Goal: Task Accomplishment & Management: Use online tool/utility

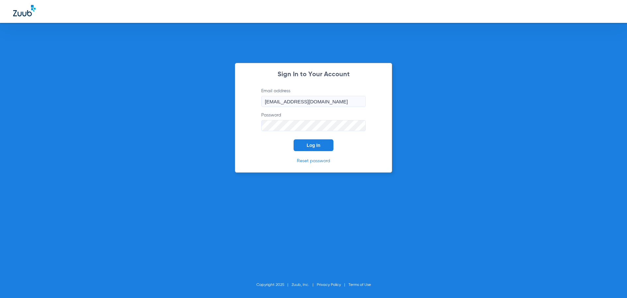
click at [321, 146] on button "Log In" at bounding box center [314, 145] width 40 height 12
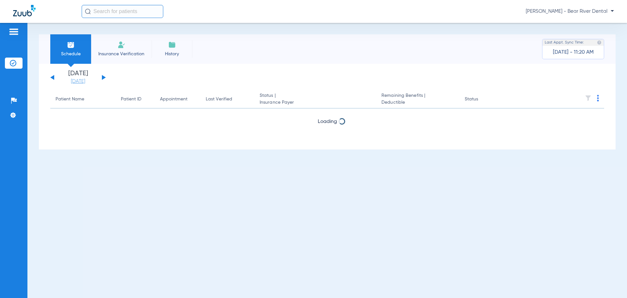
click at [89, 83] on link "[DATE]" at bounding box center [77, 81] width 39 height 7
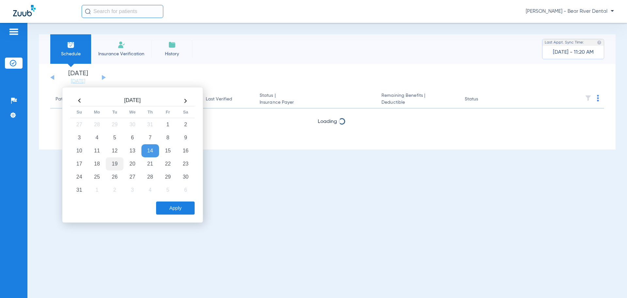
click at [114, 166] on td "19" at bounding box center [115, 163] width 18 height 13
click at [172, 208] on button "Apply" at bounding box center [175, 207] width 39 height 13
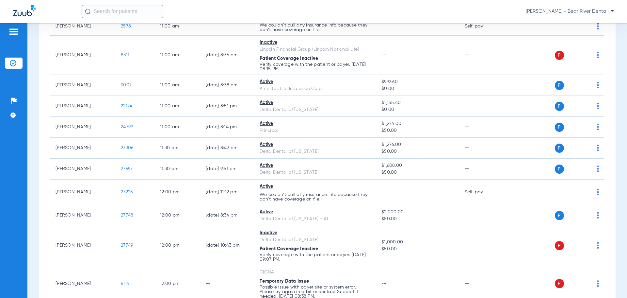
scroll to position [523, 0]
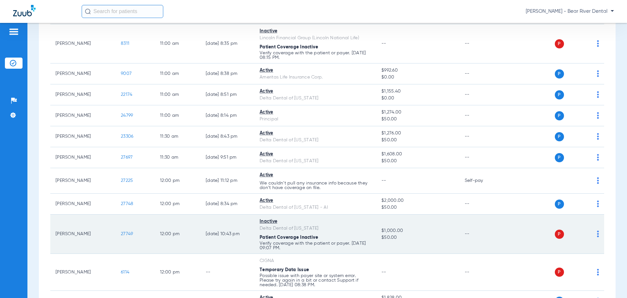
click at [133, 234] on span "27749" at bounding box center [127, 233] width 12 height 5
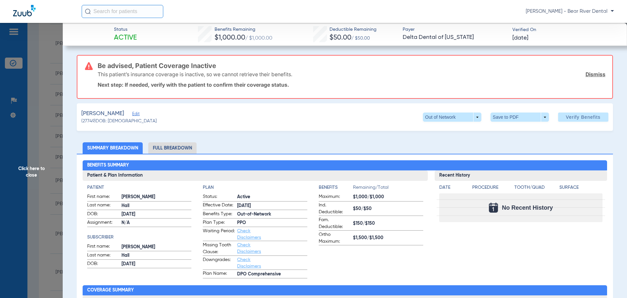
click at [132, 112] on span "Edit" at bounding box center [135, 114] width 6 height 6
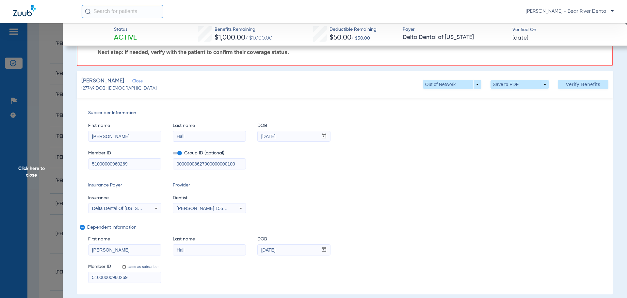
scroll to position [0, 0]
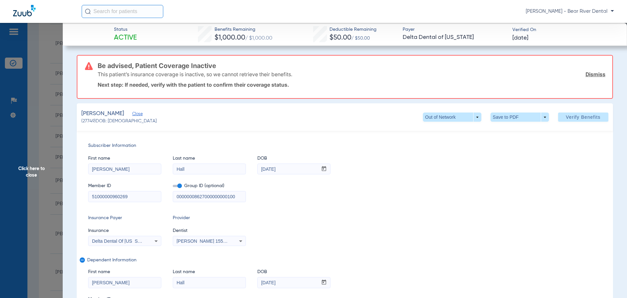
click at [33, 168] on span "Click here to close" at bounding box center [31, 172] width 63 height 298
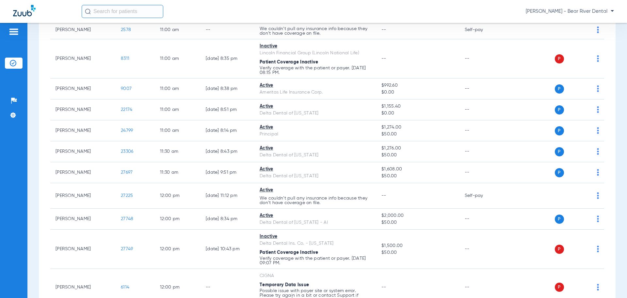
scroll to position [523, 0]
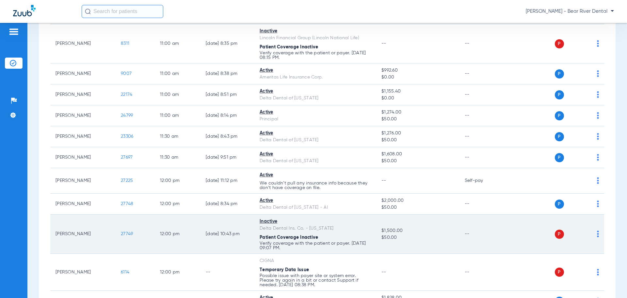
click at [597, 235] on img at bounding box center [598, 233] width 2 height 7
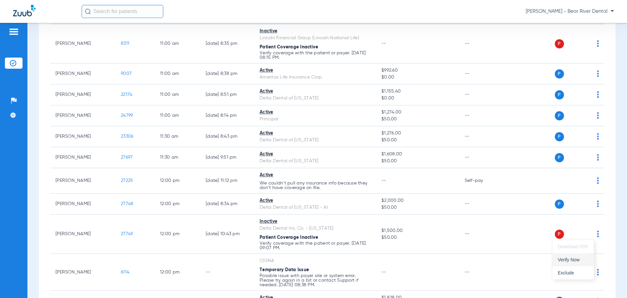
click at [579, 259] on span "Verify Now" at bounding box center [573, 259] width 31 height 5
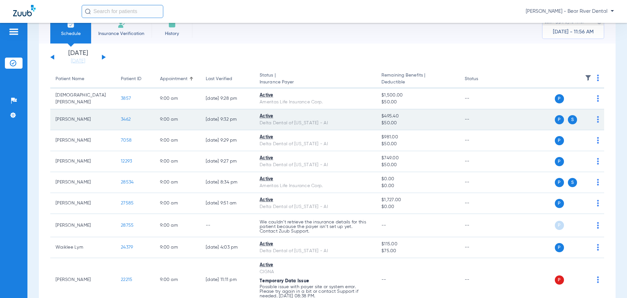
scroll to position [0, 0]
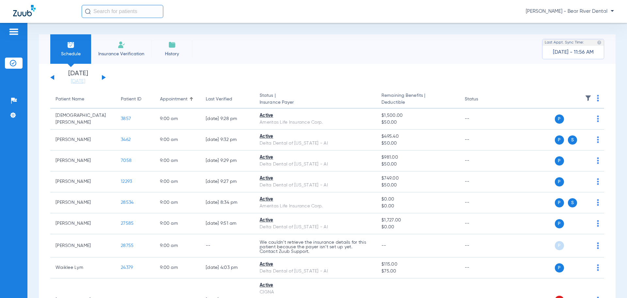
click at [135, 54] on span "Insurance Verification" at bounding box center [121, 54] width 51 height 7
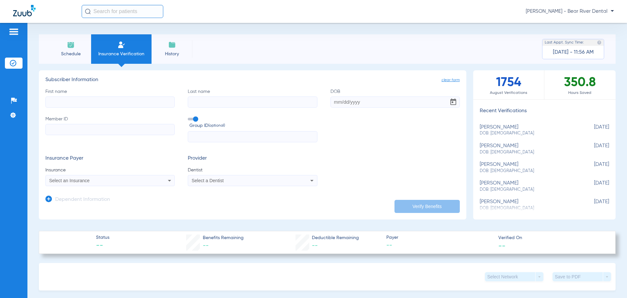
click at [51, 199] on icon at bounding box center [48, 198] width 7 height 7
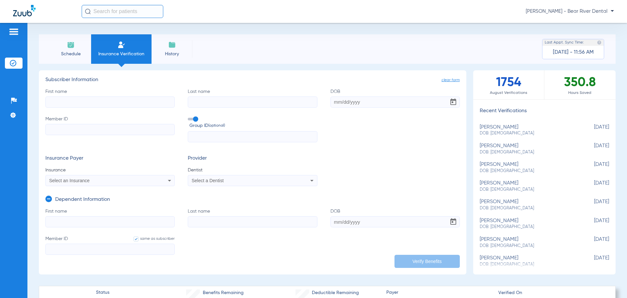
click at [75, 225] on input "First name" at bounding box center [109, 221] width 129 height 11
type input "[PERSON_NAME]"
type input "Hall"
paste input "[DATE]"
type input "[DATE]"
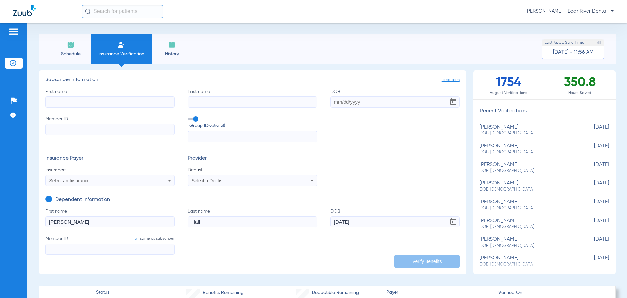
click at [163, 105] on input "First name" at bounding box center [109, 101] width 129 height 11
type input "[PERSON_NAME]"
type input "[DATE]"
click at [118, 132] on input "Member ID" at bounding box center [109, 129] width 129 height 11
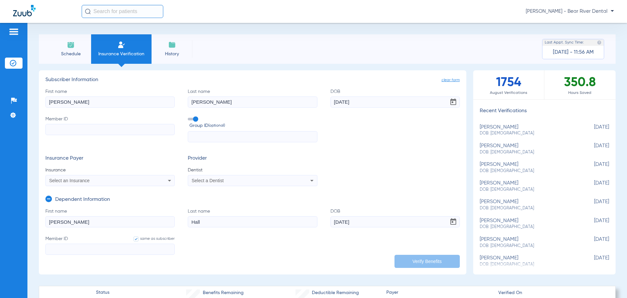
paste input "994548446"
type input "994548446"
click at [198, 119] on label "Group ID (optional)" at bounding box center [252, 123] width 129 height 14
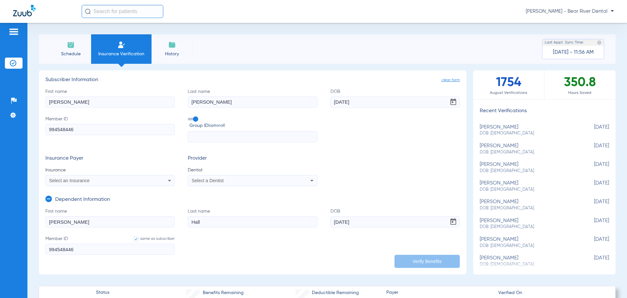
click at [189, 117] on input "Group ID (optional)" at bounding box center [189, 117] width 0 height 0
click at [130, 182] on div "Select an Insurance" at bounding box center [98, 180] width 98 height 5
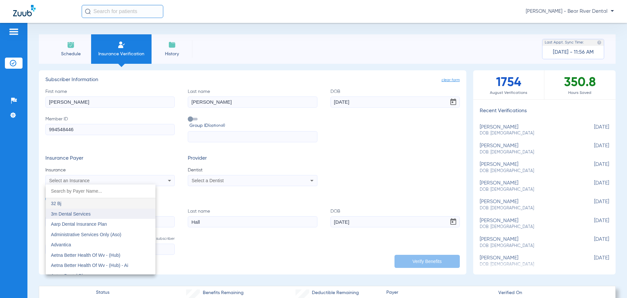
type input "w"
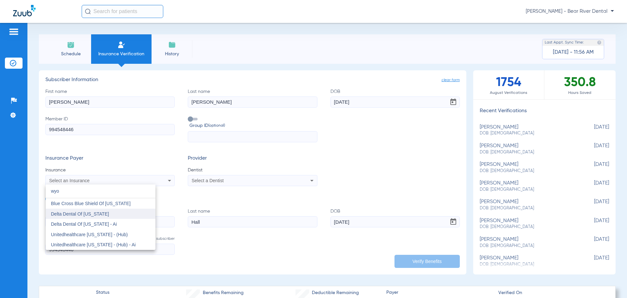
type input "wyo"
click at [114, 218] on mat-option "Delta Dental Of [US_STATE]" at bounding box center [101, 213] width 110 height 10
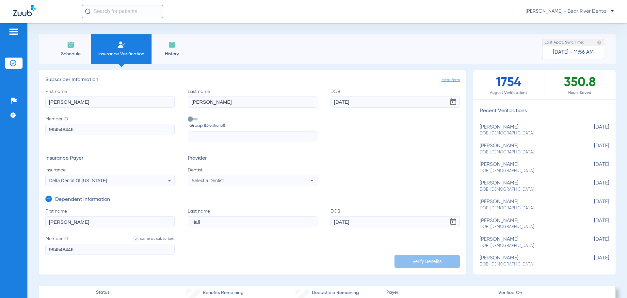
click at [199, 183] on span "Select a Dentist" at bounding box center [208, 180] width 32 height 5
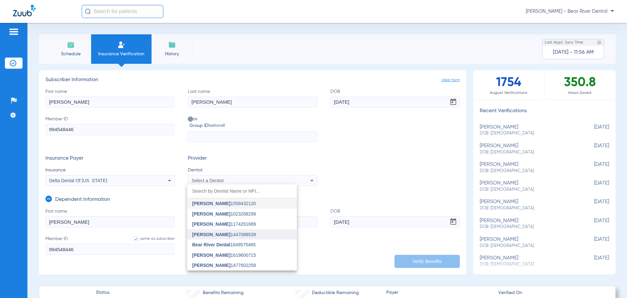
click at [225, 235] on span "[PERSON_NAME]" at bounding box center [211, 234] width 38 height 5
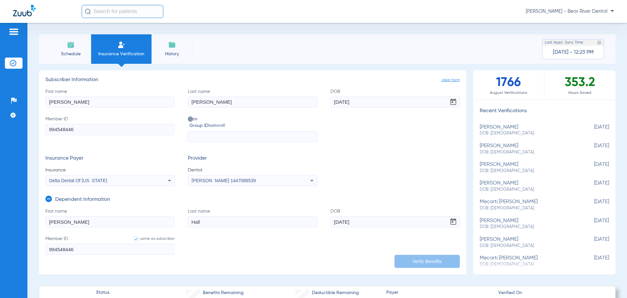
click at [66, 49] on li "Schedule" at bounding box center [70, 48] width 41 height 29
